Goal: Transaction & Acquisition: Purchase product/service

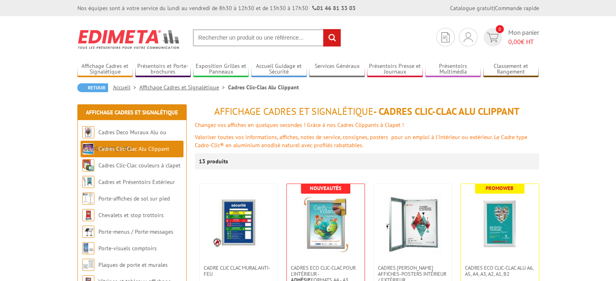
click at [219, 36] on input "text" at bounding box center [267, 37] width 148 height 17
click at [216, 39] on input "text" at bounding box center [267, 37] width 148 height 17
type input "250020"
click at [323, 29] on input "rechercher" at bounding box center [331, 37] width 17 height 17
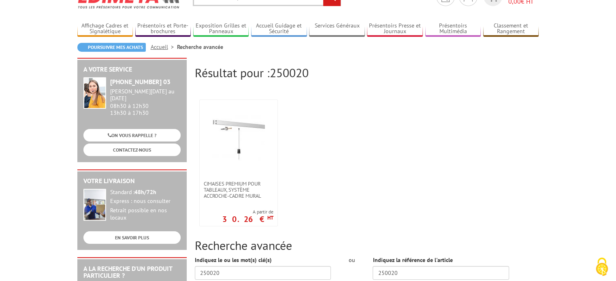
scroll to position [53, 0]
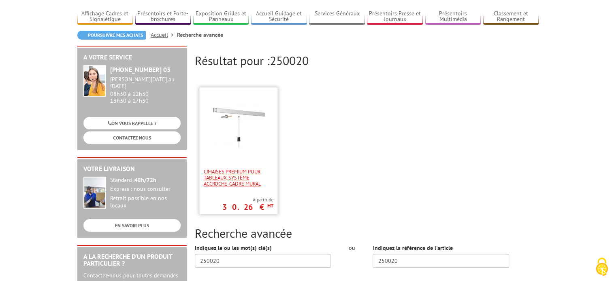
click at [238, 171] on span "Cimaises PREMIUM pour tableaux, système accroche-cadre mural" at bounding box center [239, 178] width 70 height 18
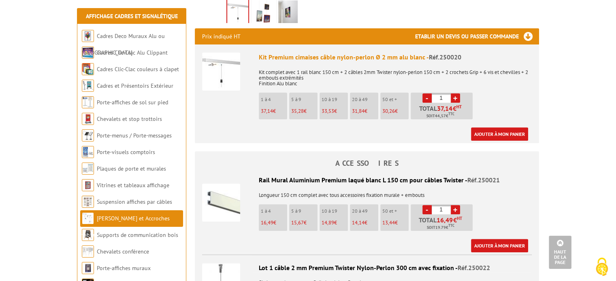
scroll to position [282, 0]
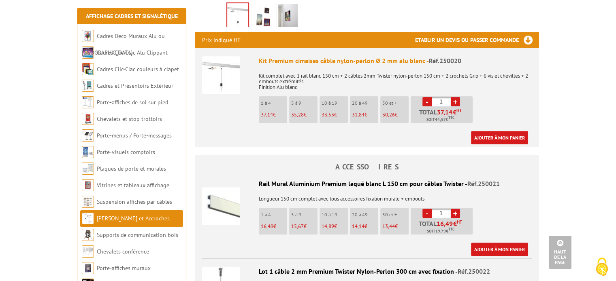
drag, startPoint x: 617, startPoint y: 64, endPoint x: 621, endPoint y: 142, distance: 78.2
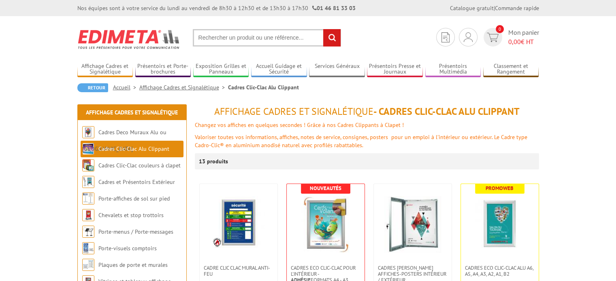
click at [240, 39] on input "text" at bounding box center [267, 37] width 148 height 17
type input "250020"
click at [332, 35] on input "rechercher" at bounding box center [331, 37] width 17 height 17
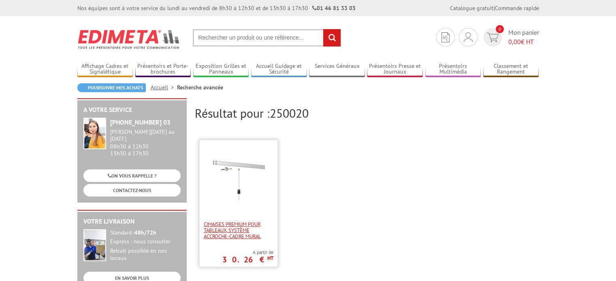
click at [224, 226] on span "Cimaises PREMIUM pour tableaux, système accroche-cadre mural" at bounding box center [239, 230] width 70 height 18
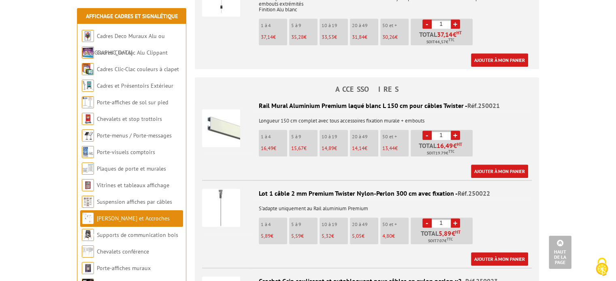
scroll to position [373, 0]
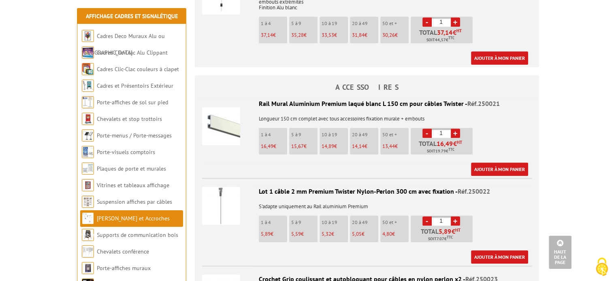
drag, startPoint x: 619, startPoint y: 77, endPoint x: 621, endPoint y: 159, distance: 81.4
drag, startPoint x: 615, startPoint y: 115, endPoint x: 614, endPoint y: 125, distance: 10.2
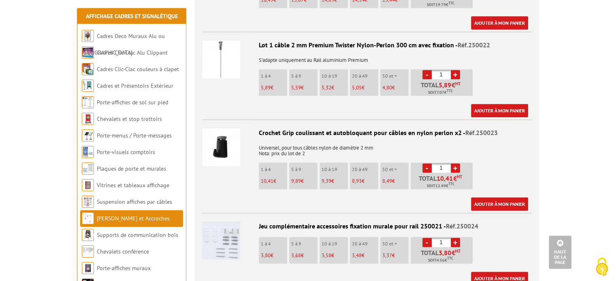
scroll to position [523, 0]
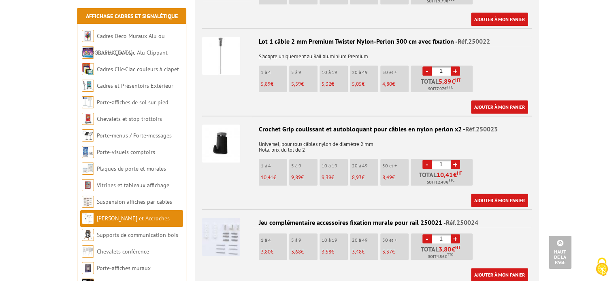
click at [222, 218] on img at bounding box center [221, 237] width 38 height 38
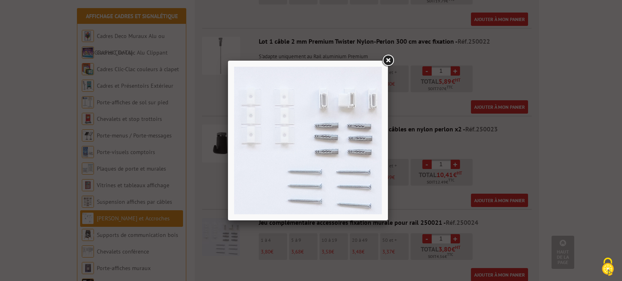
click at [389, 63] on link at bounding box center [387, 60] width 15 height 15
